Goal: Information Seeking & Learning: Learn about a topic

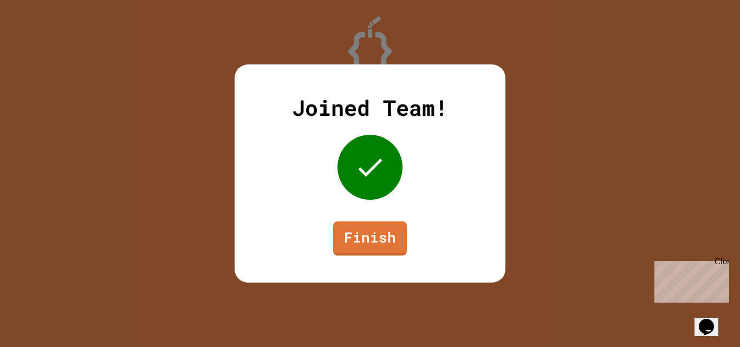
click at [376, 250] on link "Finish" at bounding box center [370, 239] width 74 height 34
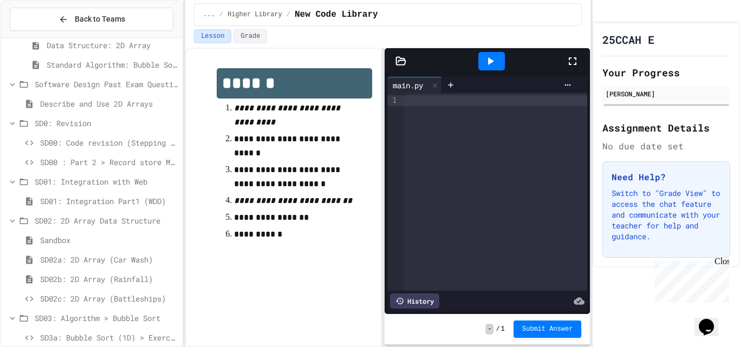
scroll to position [158, 0]
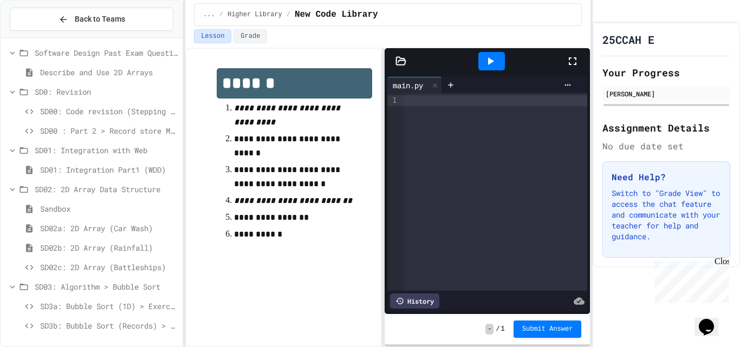
click at [108, 325] on span "SD3b: Bubble Sort (Records) > Exercises" at bounding box center [109, 325] width 138 height 11
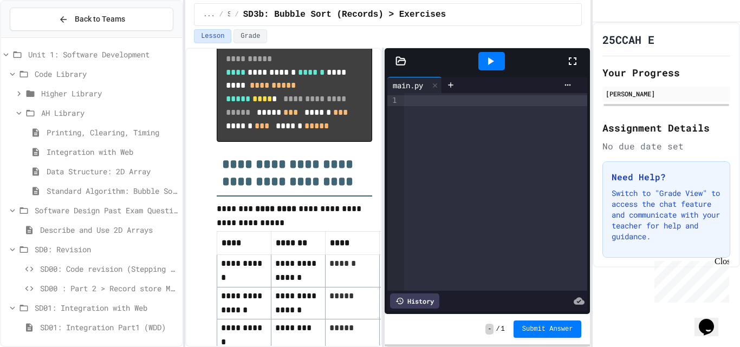
click at [57, 90] on span "Higher Library" at bounding box center [109, 93] width 137 height 11
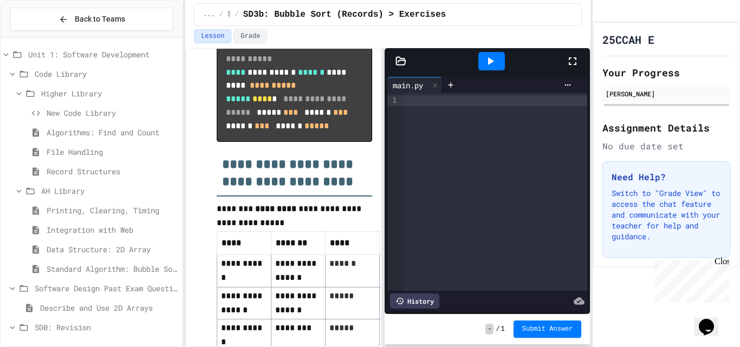
click at [56, 189] on span "AH Library" at bounding box center [109, 190] width 137 height 11
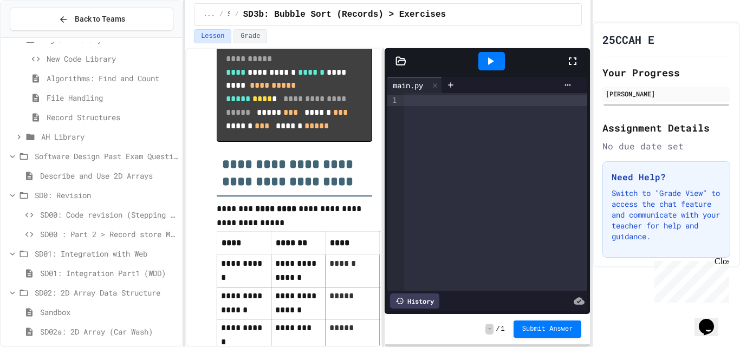
click at [35, 157] on div "Software Design Past Exam Questions" at bounding box center [91, 157] width 181 height 16
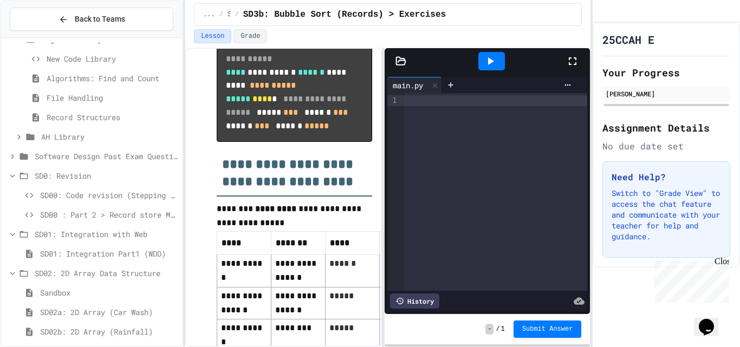
click at [37, 176] on span "SD0: Revision" at bounding box center [106, 175] width 143 height 11
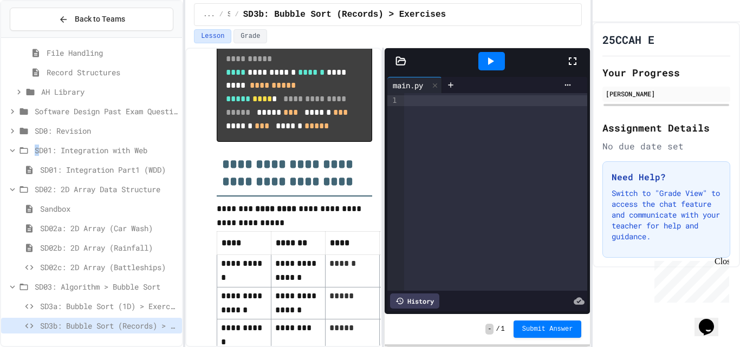
click at [37, 151] on span "SD01: Integration with Web" at bounding box center [106, 150] width 143 height 11
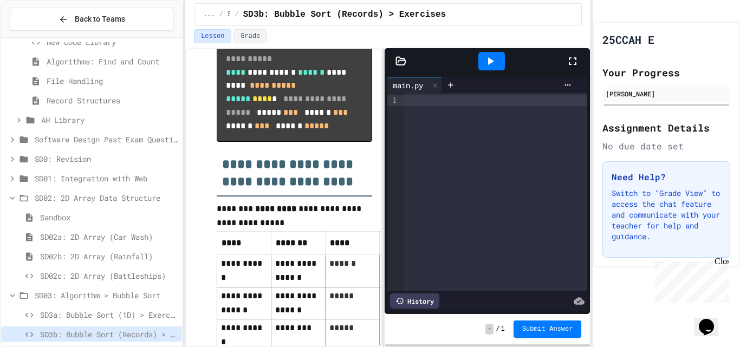
click at [43, 200] on span "SD02: 2D Array Data Structure" at bounding box center [106, 197] width 143 height 11
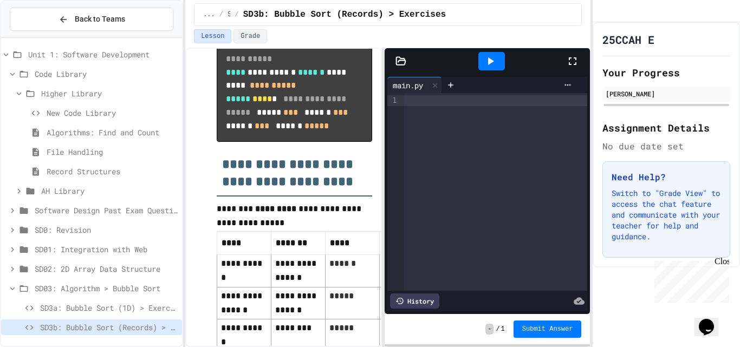
scroll to position [2, 0]
click at [42, 287] on span "SD03: Algorithm > Bubble Sort" at bounding box center [106, 286] width 143 height 11
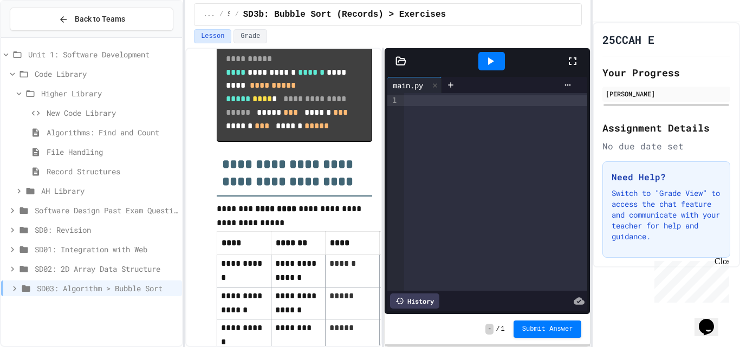
scroll to position [0, 0]
click at [87, 149] on span "File Handling" at bounding box center [112, 151] width 131 height 11
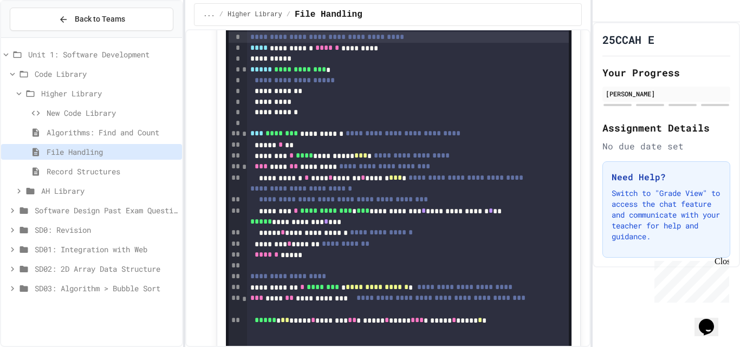
scroll to position [1309, 0]
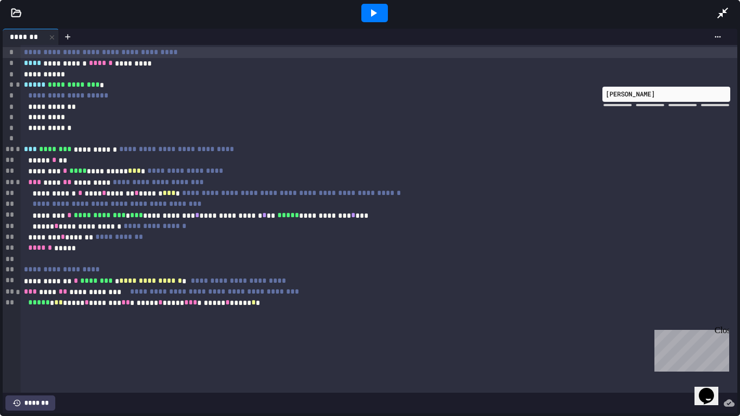
click at [725, 13] on icon at bounding box center [723, 13] width 11 height 11
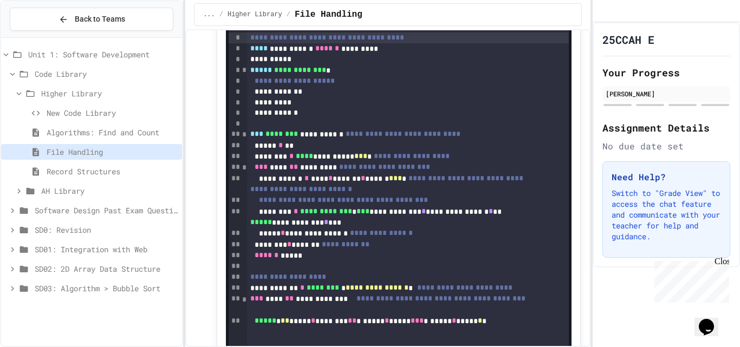
click at [326, 74] on span "**********" at bounding box center [300, 70] width 52 height 8
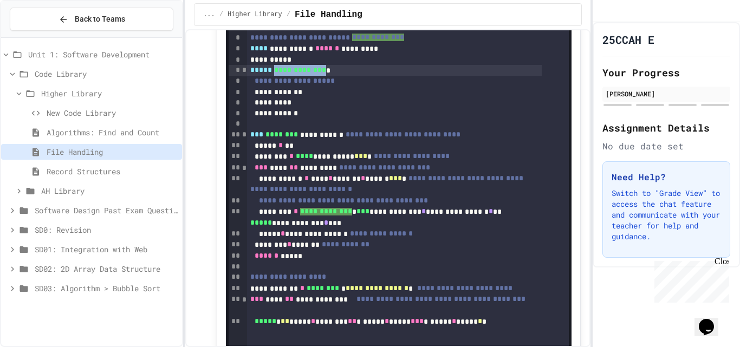
drag, startPoint x: 330, startPoint y: 150, endPoint x: 274, endPoint y: 149, distance: 56.4
click at [274, 76] on div "**********" at bounding box center [394, 70] width 295 height 11
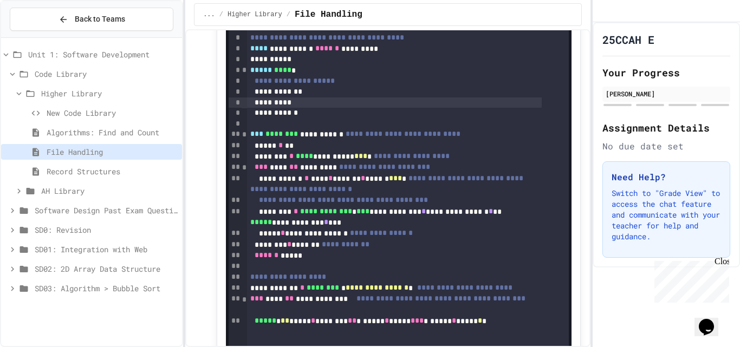
click at [397, 108] on div "*********" at bounding box center [394, 103] width 295 height 11
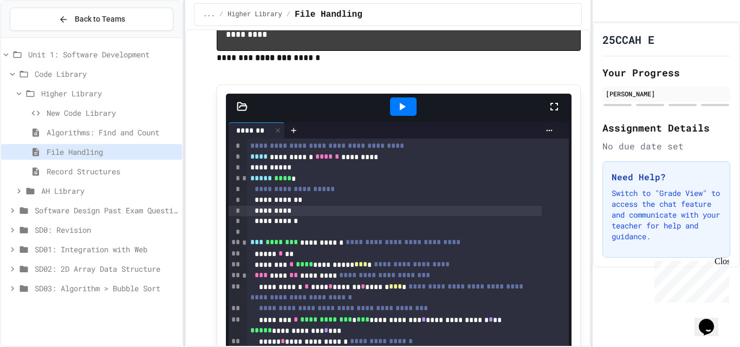
scroll to position [1418, 0]
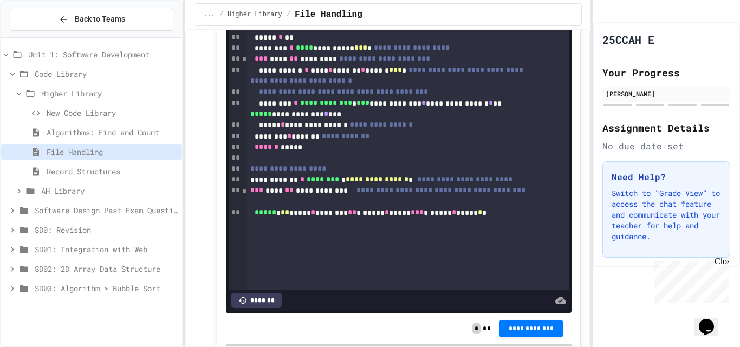
click at [368, 120] on div "**********" at bounding box center [394, 109] width 295 height 22
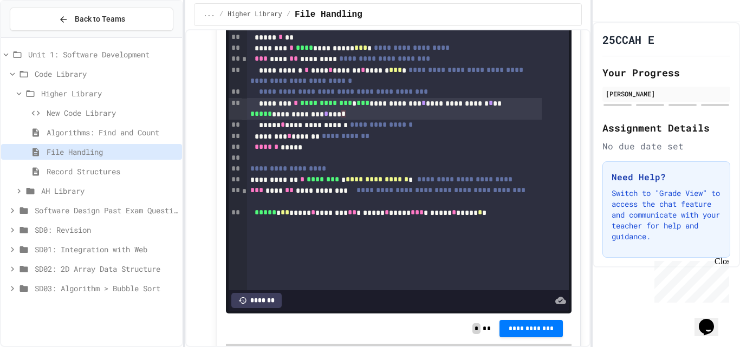
click at [43, 110] on div "New Code Library" at bounding box center [91, 113] width 181 height 16
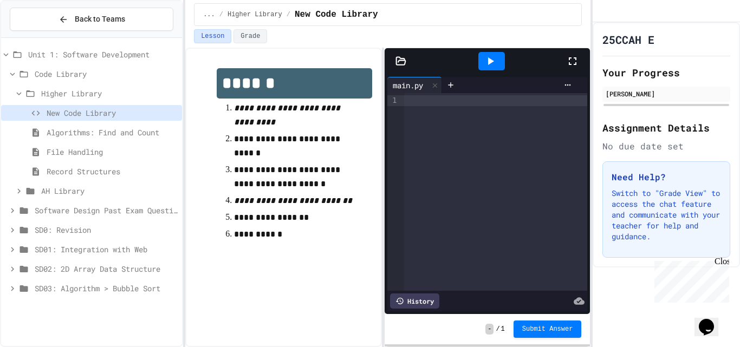
click at [75, 182] on div "Record Structures" at bounding box center [91, 174] width 181 height 20
click at [74, 190] on span "AH Library" at bounding box center [109, 190] width 137 height 11
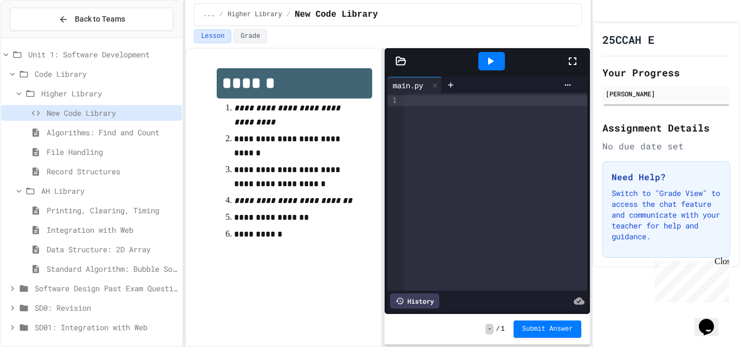
click at [22, 89] on icon at bounding box center [19, 94] width 10 height 10
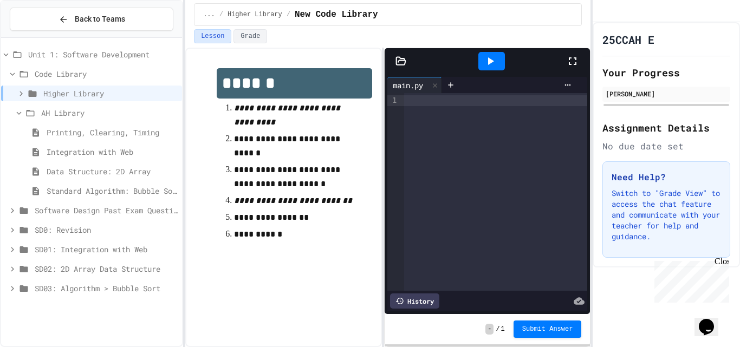
click at [105, 194] on span "Standard Algorithm: Bubble Sort" at bounding box center [112, 190] width 131 height 11
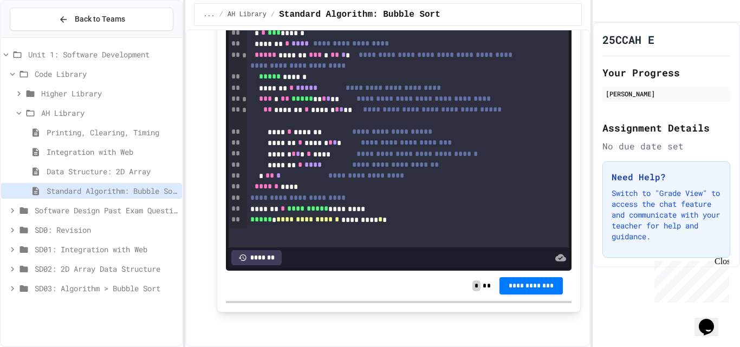
scroll to position [2557, 0]
click at [123, 210] on span "Software Design Past Exam Questions" at bounding box center [106, 210] width 143 height 11
click at [111, 291] on span "SD03: Algorithm > Bubble Sort" at bounding box center [106, 288] width 143 height 11
click at [149, 310] on span "SD3a: Bubble Sort (1D) > Exercises" at bounding box center [109, 307] width 138 height 11
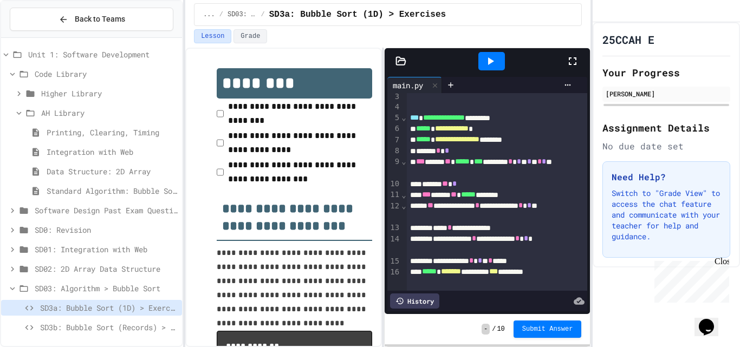
scroll to position [175, 0]
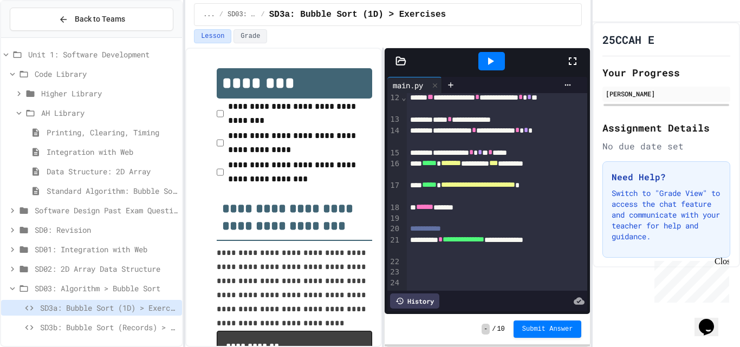
click at [67, 127] on span "Printing, Clearing, Timing" at bounding box center [112, 132] width 131 height 11
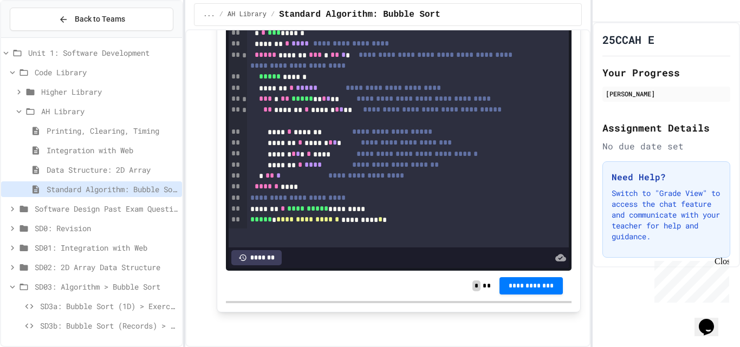
scroll to position [2439, 0]
click at [109, 91] on span "Higher Library" at bounding box center [109, 91] width 137 height 11
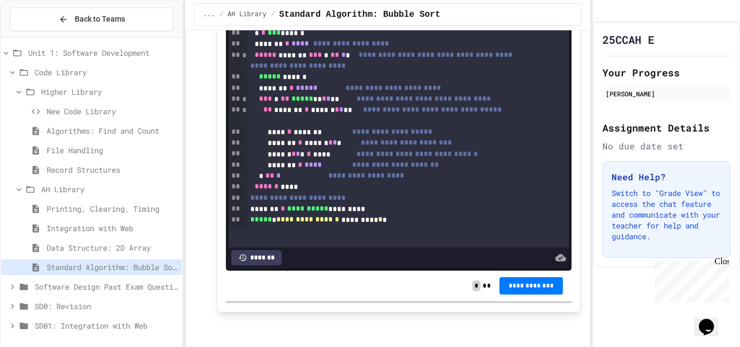
click at [109, 91] on span "Higher Library" at bounding box center [109, 91] width 137 height 11
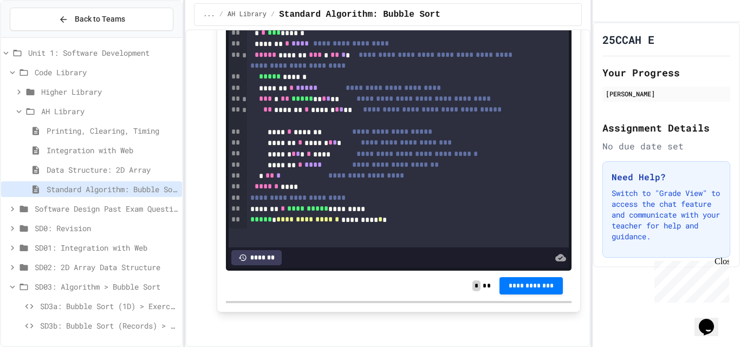
scroll to position [0, 0]
click at [91, 72] on span "Code Library" at bounding box center [106, 73] width 143 height 11
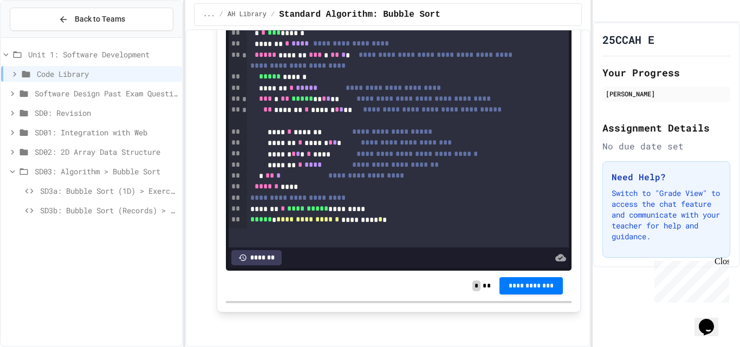
click at [109, 150] on span "SD02: 2D Array Data Structure" at bounding box center [106, 151] width 143 height 11
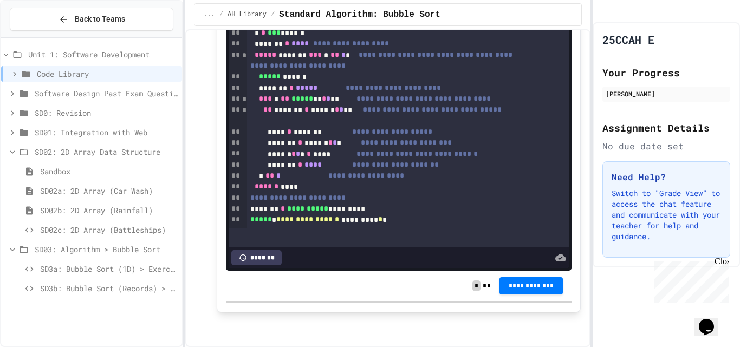
click at [109, 150] on span "SD02: 2D Array Data Structure" at bounding box center [106, 151] width 143 height 11
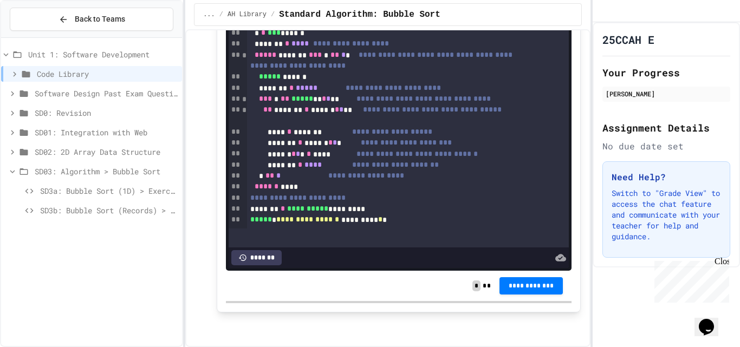
click at [100, 126] on div "SD01: Integration with Web" at bounding box center [91, 133] width 181 height 16
click at [92, 109] on span "SD0: Revision" at bounding box center [106, 112] width 143 height 11
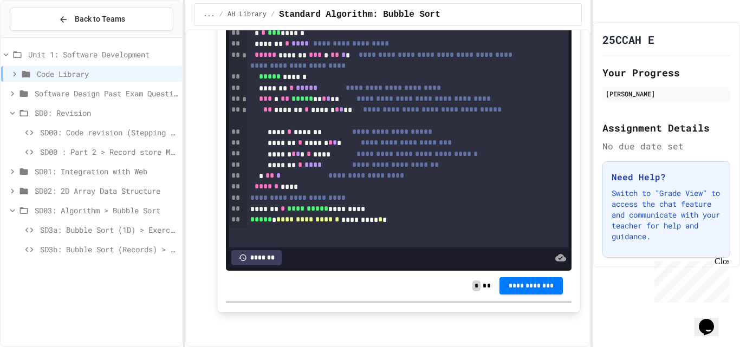
click at [110, 95] on span "Software Design Past Exam Questions" at bounding box center [106, 93] width 143 height 11
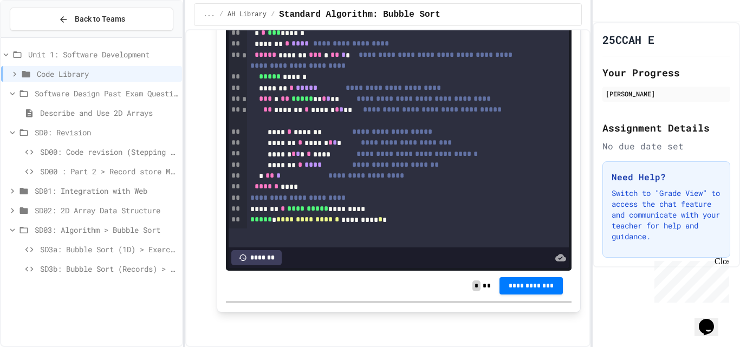
click at [109, 132] on span "SD0: Revision" at bounding box center [106, 132] width 143 height 11
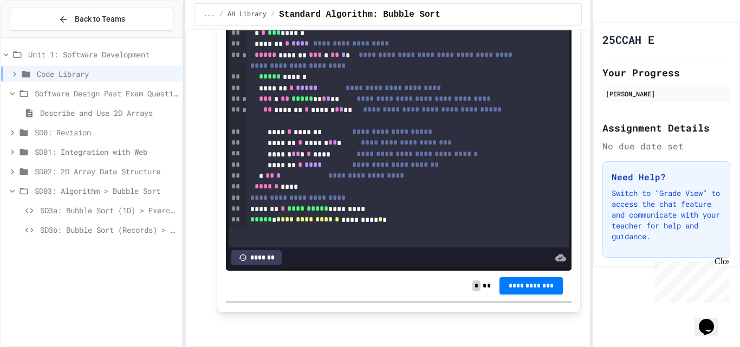
click at [115, 199] on div "SD03: Algorithm > Bubble Sort" at bounding box center [91, 193] width 181 height 20
click at [114, 208] on span "SD3a: Bubble Sort (1D) > Exercises" at bounding box center [109, 210] width 138 height 11
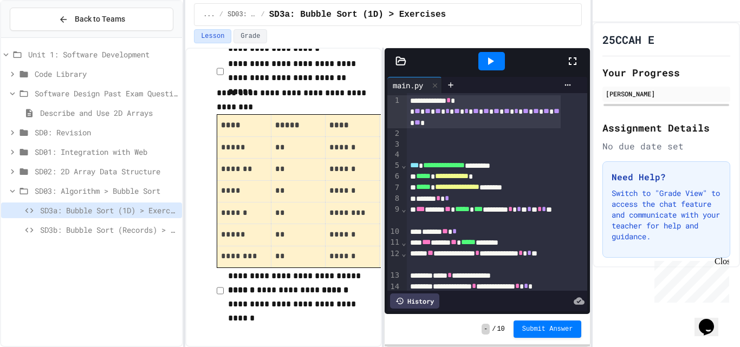
scroll to position [1355, 0]
click at [125, 229] on span "SD3b: Bubble Sort (Records) > Exercises" at bounding box center [109, 229] width 138 height 11
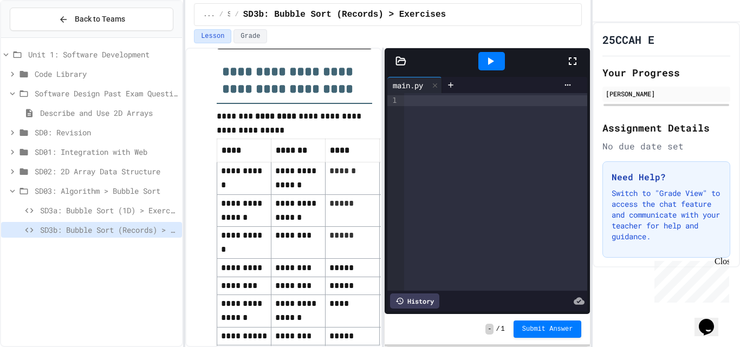
scroll to position [860, 0]
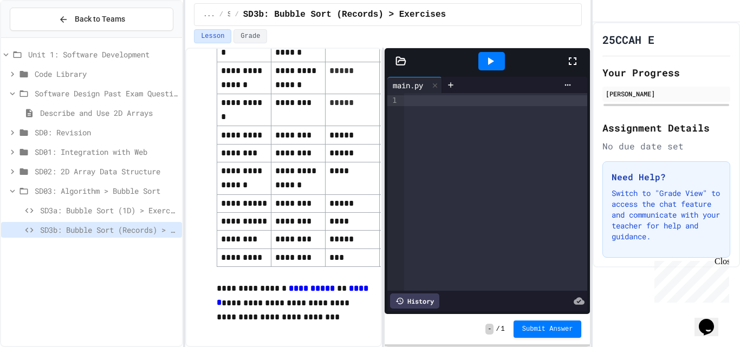
click at [69, 76] on span "Code Library" at bounding box center [106, 73] width 143 height 11
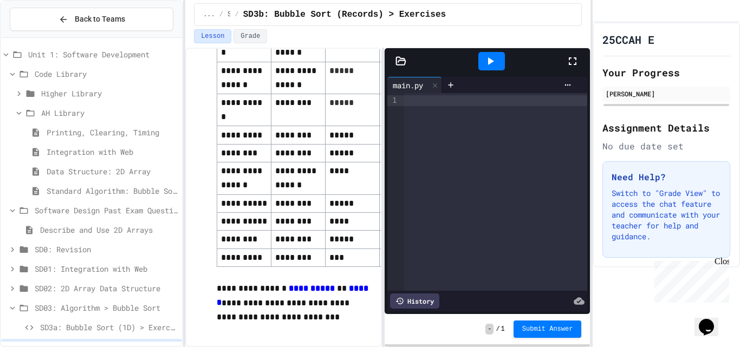
click at [111, 194] on span "Standard Algorithm: Bubble Sort" at bounding box center [112, 190] width 131 height 11
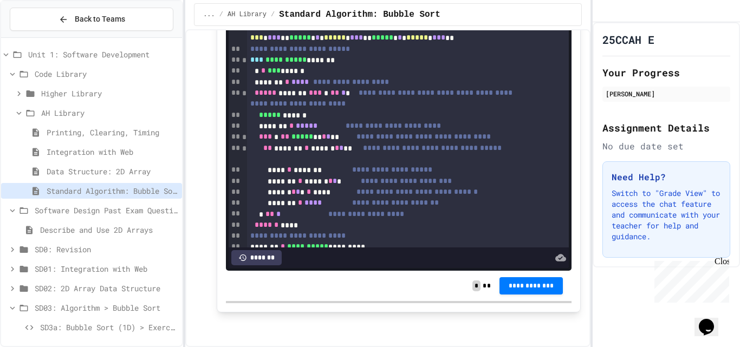
scroll to position [2449, 0]
click at [64, 113] on span "AH Library" at bounding box center [109, 112] width 137 height 11
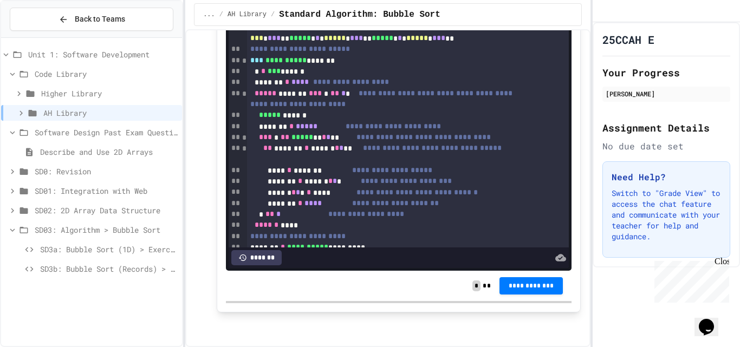
click at [76, 131] on span "Software Design Past Exam Questions" at bounding box center [106, 132] width 143 height 11
click at [74, 69] on span "Code Library" at bounding box center [106, 73] width 143 height 11
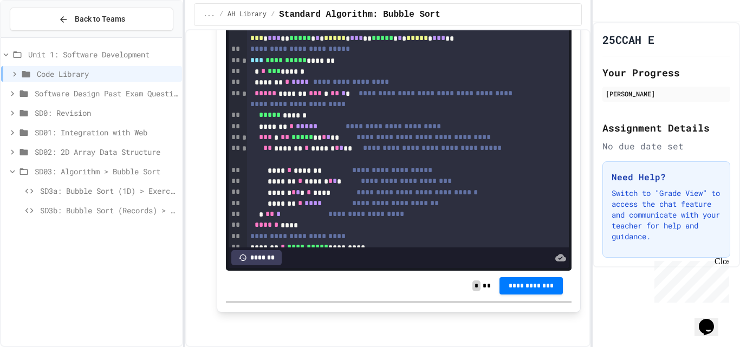
click at [74, 69] on span "Code Library" at bounding box center [107, 73] width 141 height 11
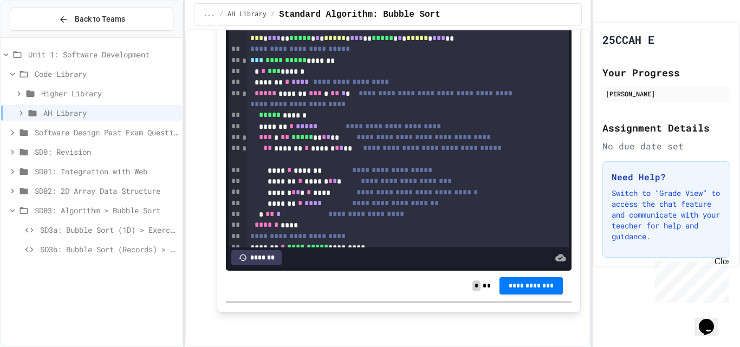
click at [85, 69] on span "Code Library" at bounding box center [106, 73] width 143 height 11
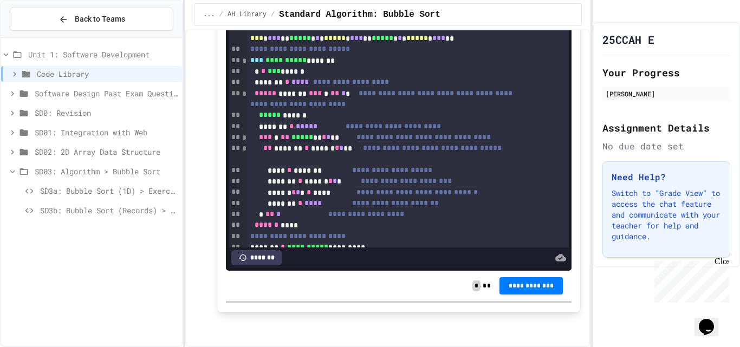
click at [82, 89] on span "Software Design Past Exam Questions" at bounding box center [106, 93] width 143 height 11
click at [82, 137] on span "SD0: Revision" at bounding box center [106, 132] width 143 height 11
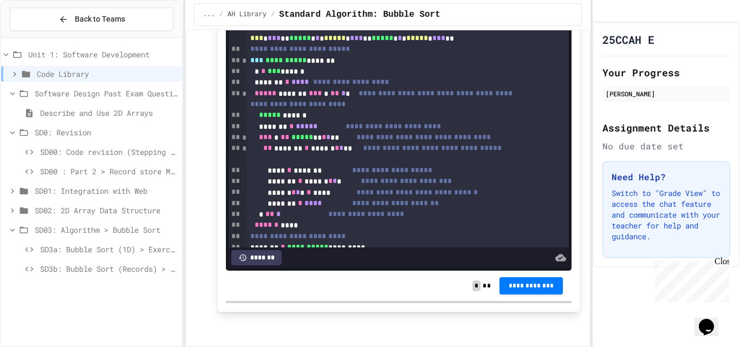
click at [100, 172] on span "SD00 : Part 2 > Record store Mini-Project" at bounding box center [109, 171] width 138 height 11
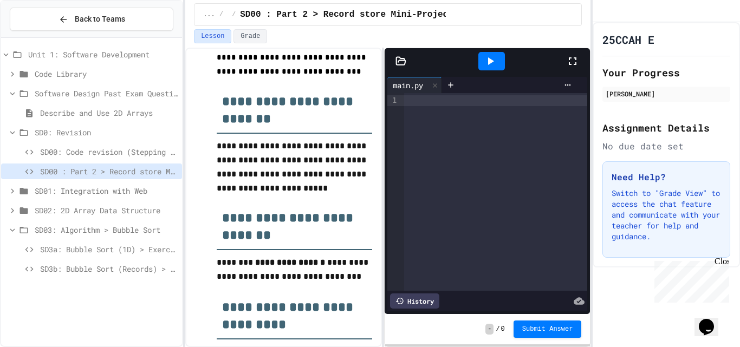
scroll to position [247, 0]
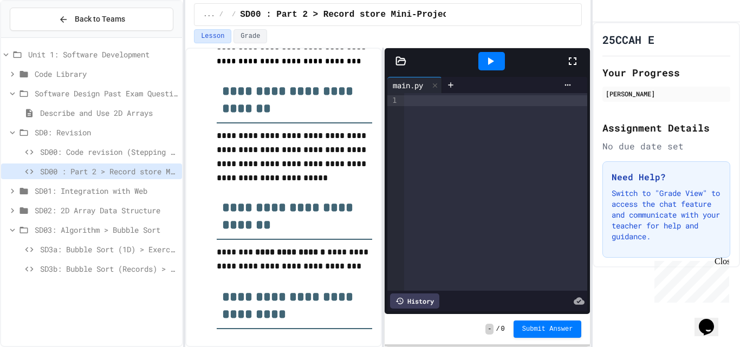
click at [45, 131] on span "SD0: Revision" at bounding box center [106, 132] width 143 height 11
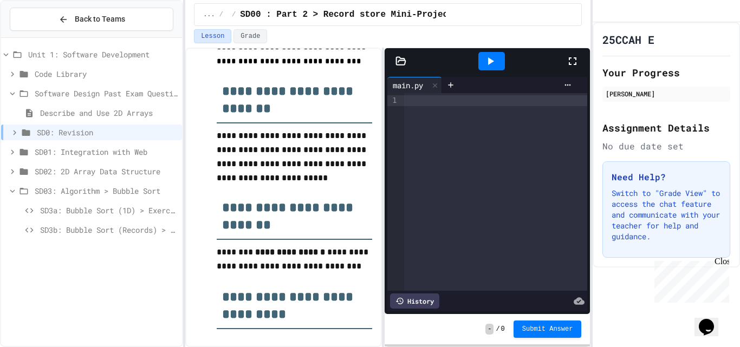
click at [81, 148] on span "SD01: Integration with Web" at bounding box center [106, 151] width 143 height 11
click at [101, 150] on span "SD01: Integration with Web" at bounding box center [106, 151] width 143 height 11
click at [94, 170] on span "SD02: 2D Array Data Structure" at bounding box center [106, 171] width 143 height 11
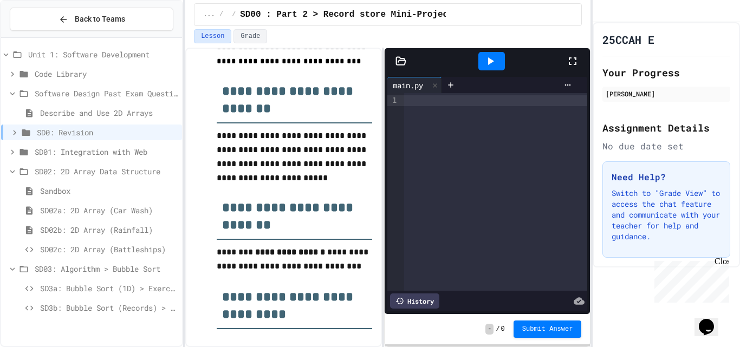
click at [68, 170] on span "SD02: 2D Array Data Structure" at bounding box center [106, 171] width 143 height 11
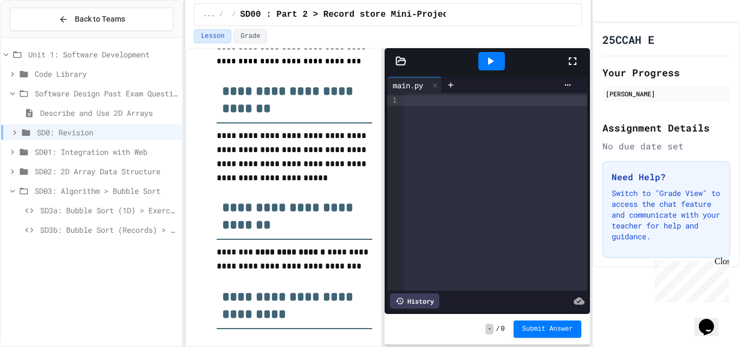
click at [85, 182] on div "SD02: 2D Array Data Structure" at bounding box center [91, 174] width 181 height 20
click at [103, 74] on span "Code Library" at bounding box center [106, 73] width 143 height 11
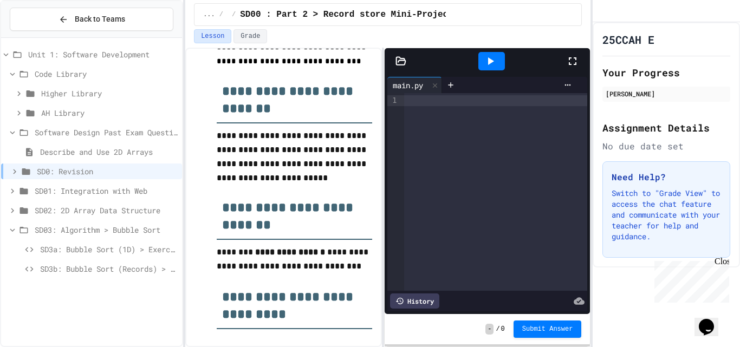
click at [98, 114] on span "AH Library" at bounding box center [109, 112] width 137 height 11
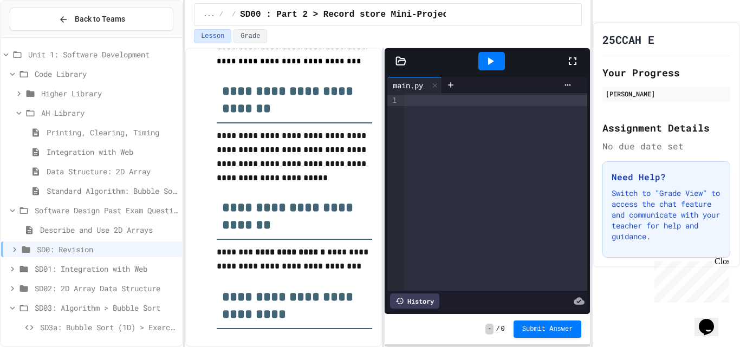
click at [118, 191] on span "Standard Algorithm: Bubble Sort" at bounding box center [112, 190] width 131 height 11
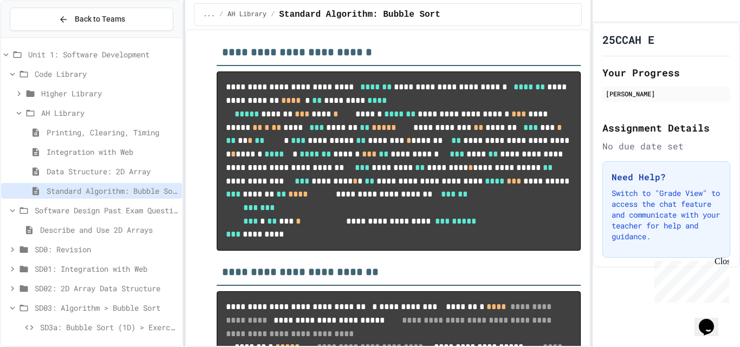
scroll to position [1193, 0]
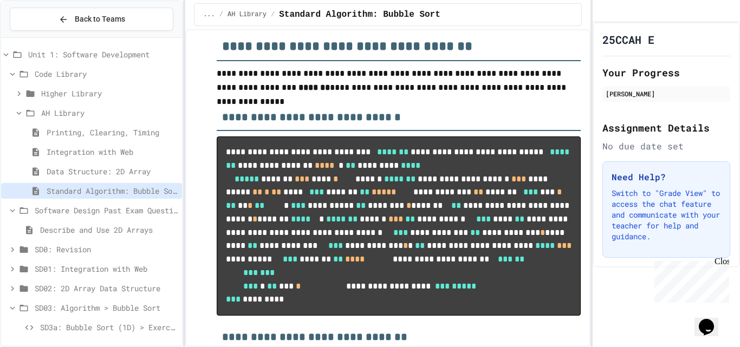
click at [72, 114] on span "AH Library" at bounding box center [109, 112] width 137 height 11
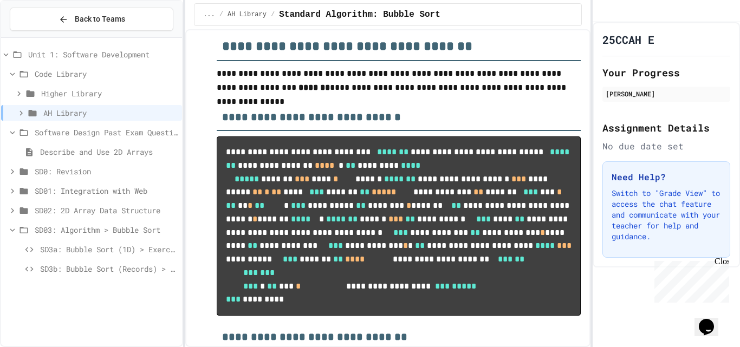
click at [141, 208] on span "SD02: 2D Array Data Structure" at bounding box center [106, 210] width 143 height 11
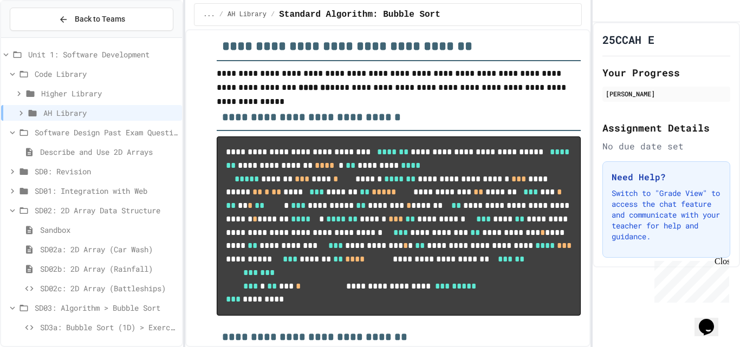
click at [104, 210] on span "SD02: 2D Array Data Structure" at bounding box center [106, 210] width 143 height 11
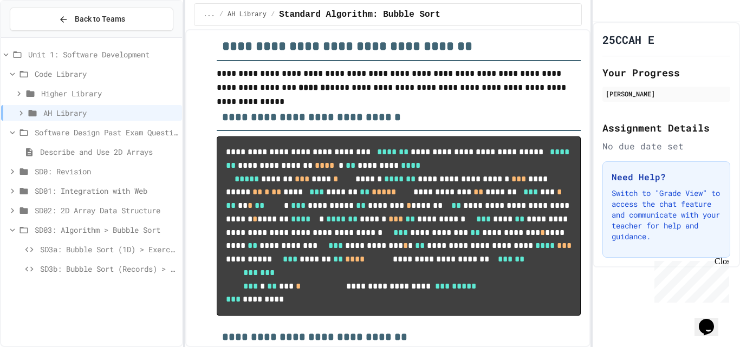
click at [91, 127] on span "Software Design Past Exam Questions" at bounding box center [106, 132] width 143 height 11
click at [91, 69] on span "Code Library" at bounding box center [106, 73] width 143 height 11
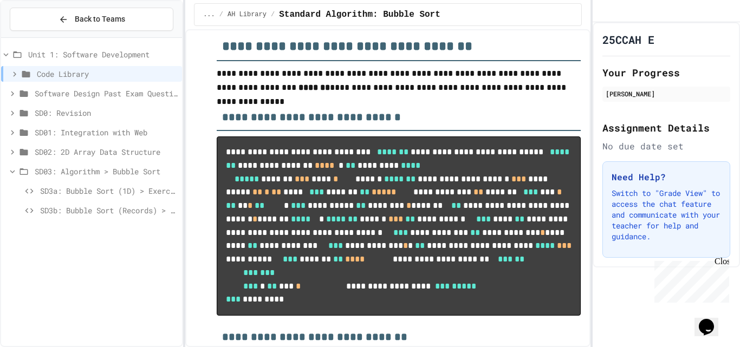
click at [91, 69] on span "Code Library" at bounding box center [107, 73] width 141 height 11
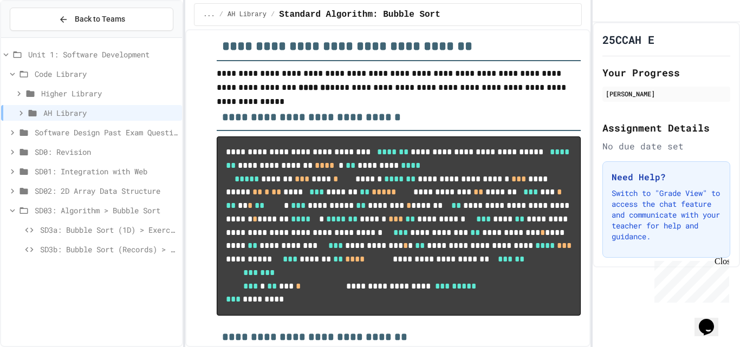
click at [94, 94] on span "Higher Library" at bounding box center [109, 93] width 137 height 11
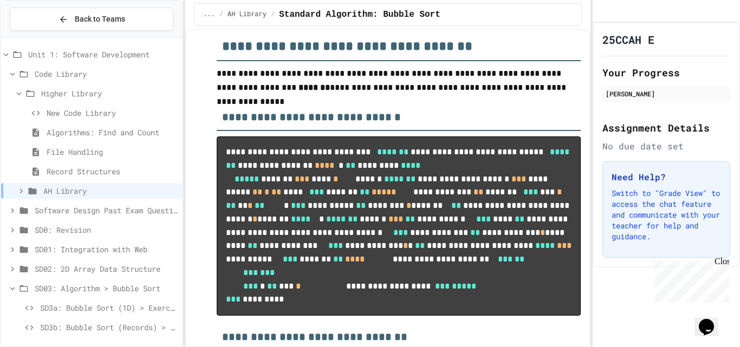
click at [101, 173] on span "Record Structures" at bounding box center [112, 171] width 131 height 11
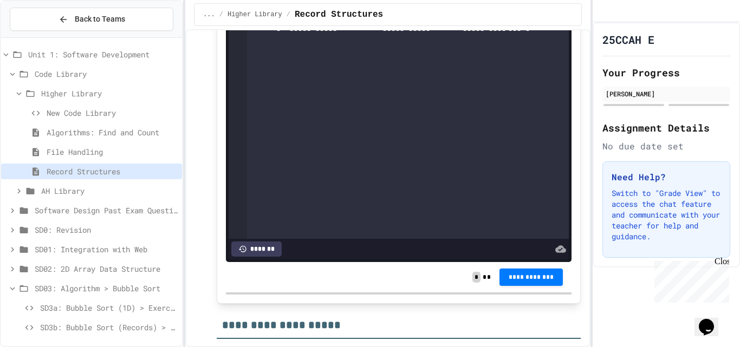
scroll to position [488, 0]
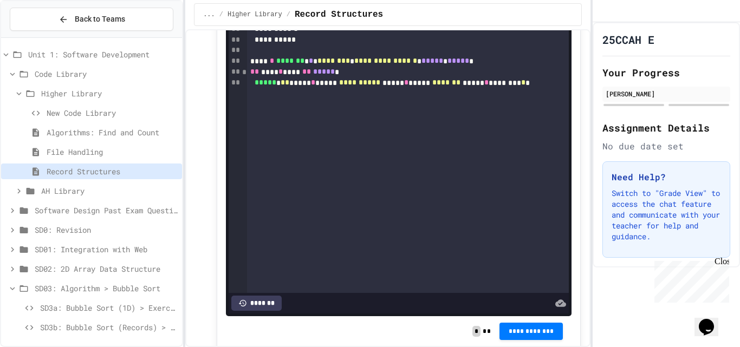
click at [66, 150] on span "File Handling" at bounding box center [112, 151] width 131 height 11
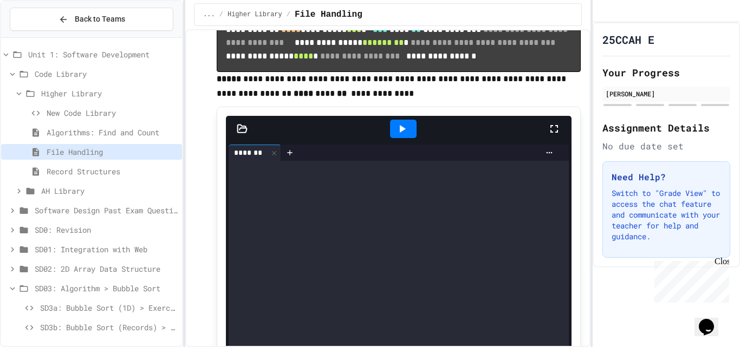
scroll to position [2710, 0]
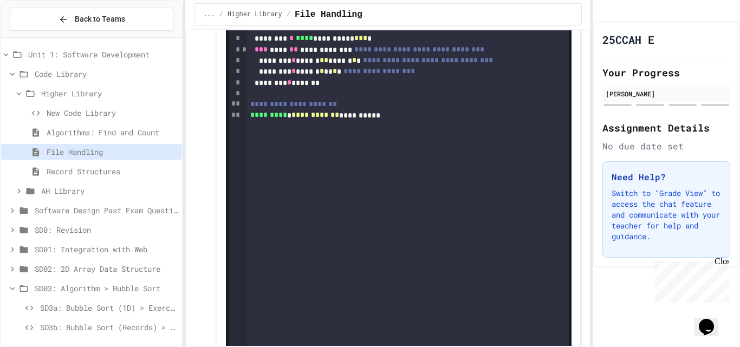
click at [110, 171] on span "Record Structures" at bounding box center [112, 171] width 131 height 11
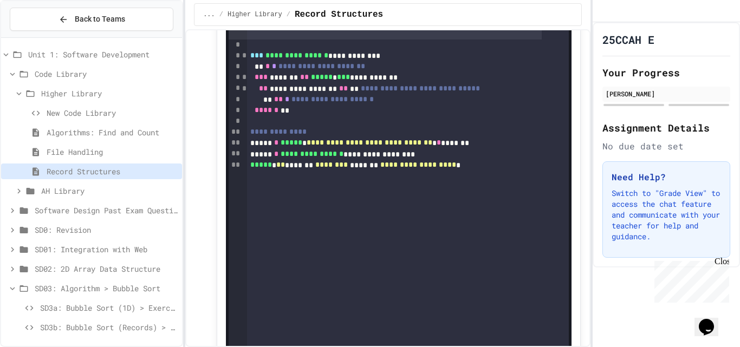
scroll to position [1084, 0]
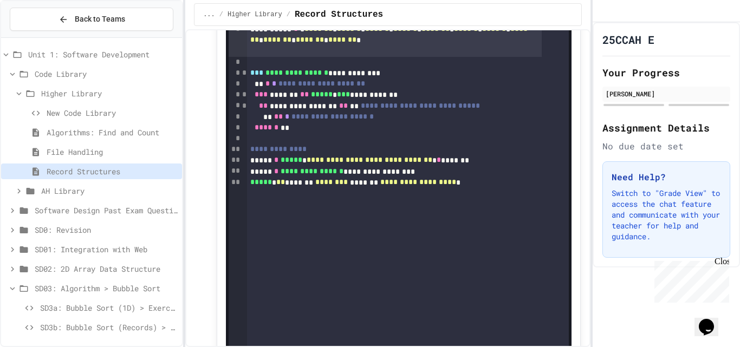
click at [123, 132] on span "Algorithms: Find and Count" at bounding box center [112, 132] width 131 height 11
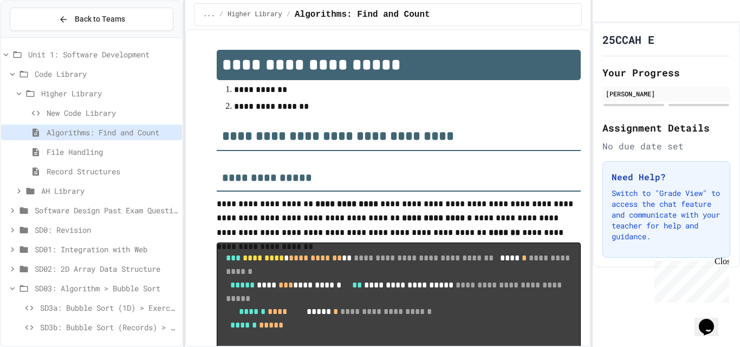
click at [106, 114] on span "New Code Library" at bounding box center [112, 112] width 131 height 11
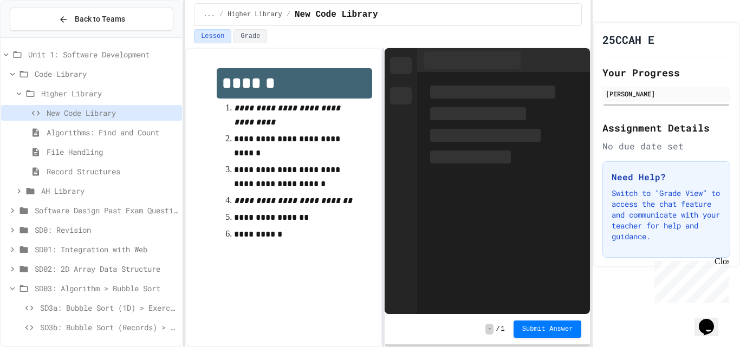
click at [40, 93] on div "Higher Library" at bounding box center [91, 94] width 181 height 16
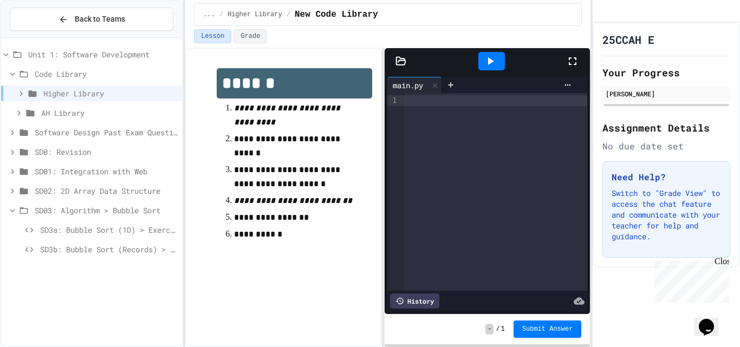
click at [102, 115] on span "AH Library" at bounding box center [109, 112] width 137 height 11
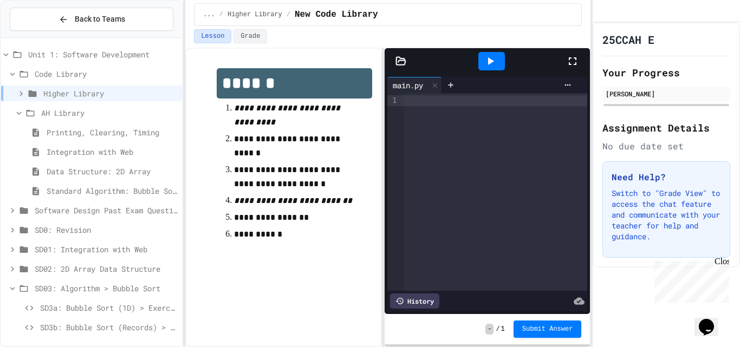
click at [143, 194] on span "Standard Algorithm: Bubble Sort" at bounding box center [112, 190] width 131 height 11
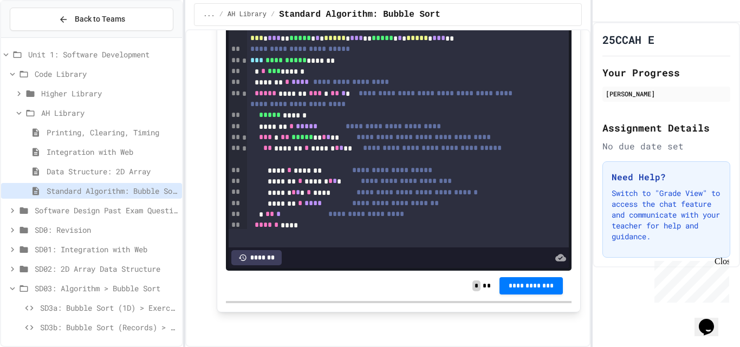
click at [98, 171] on span "Data Structure: 2D Array" at bounding box center [112, 171] width 131 height 11
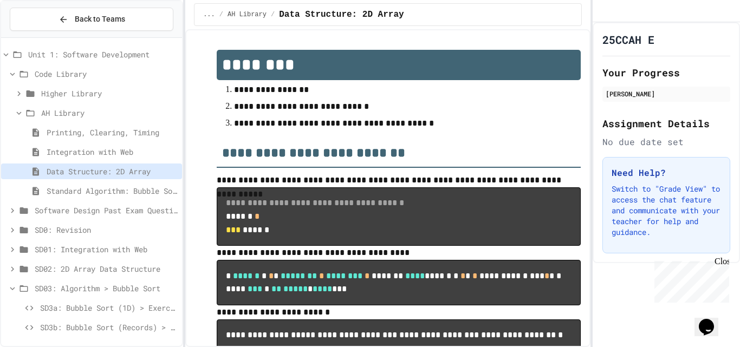
click at [125, 189] on span "Standard Algorithm: Bubble Sort" at bounding box center [112, 190] width 131 height 11
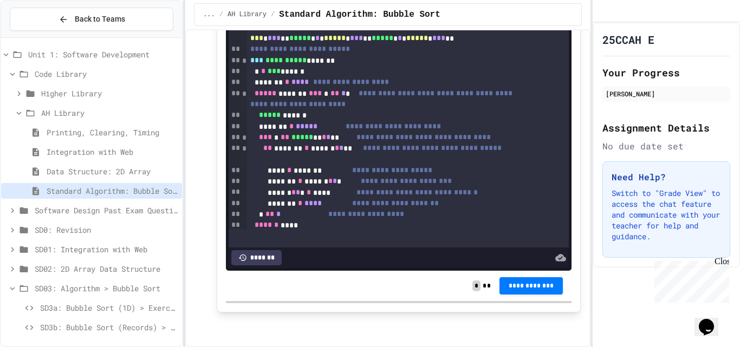
scroll to position [2341, 0]
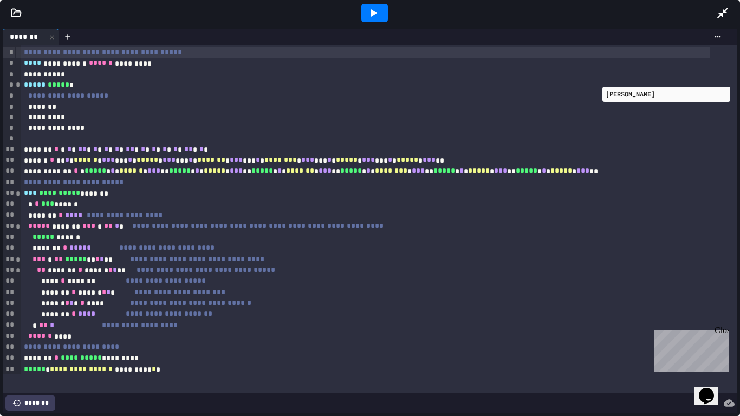
click at [366, 14] on div at bounding box center [375, 13] width 27 height 18
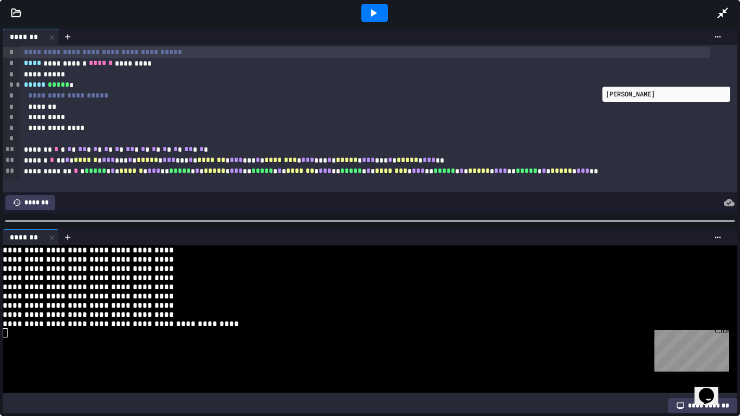
click at [366, 18] on div at bounding box center [375, 13] width 27 height 18
